Goal: Information Seeking & Learning: Learn about a topic

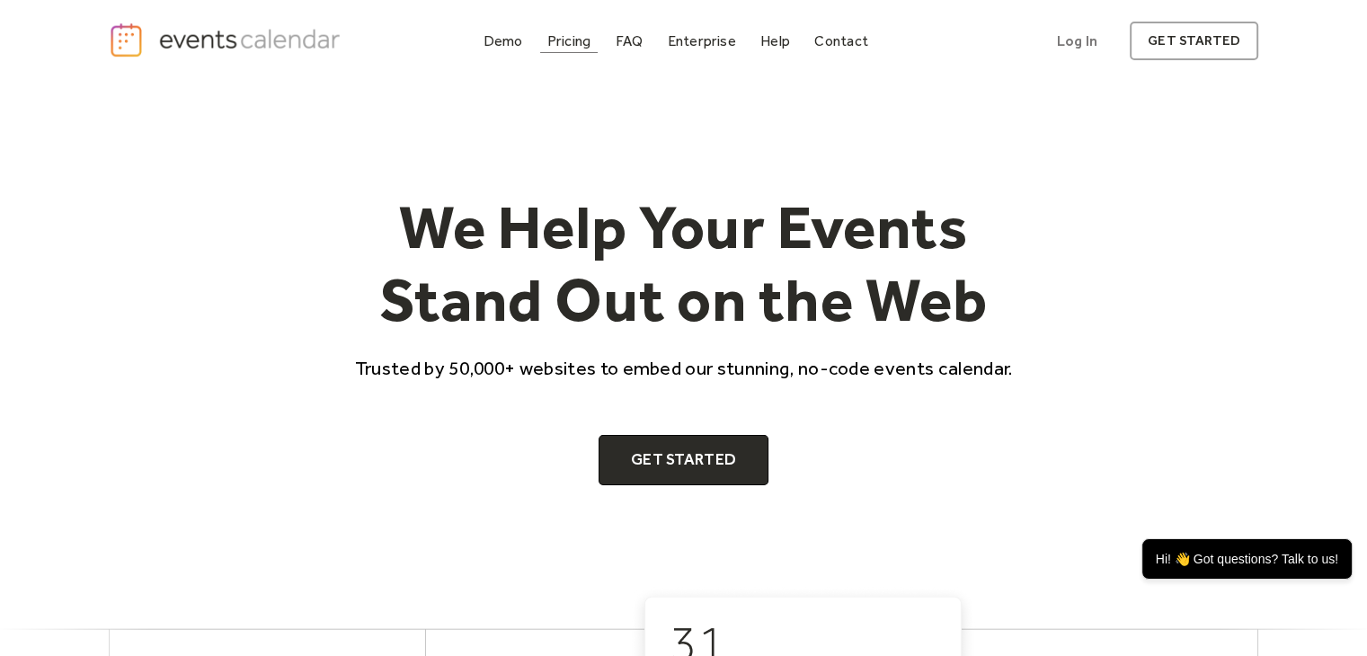
click at [557, 36] on div "Pricing" at bounding box center [569, 41] width 44 height 10
